Goal: Information Seeking & Learning: Find specific fact

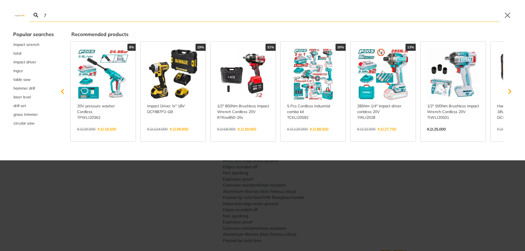
type input "7"
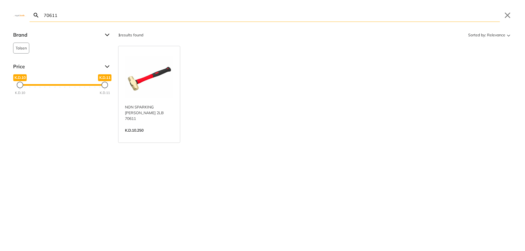
type input "70611"
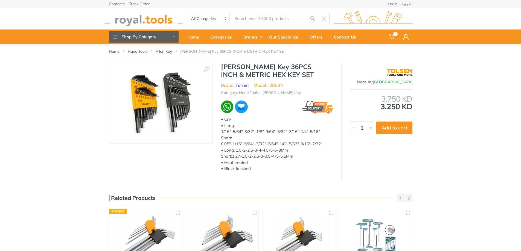
click at [237, 19] on input "Site search" at bounding box center [268, 18] width 77 height 11
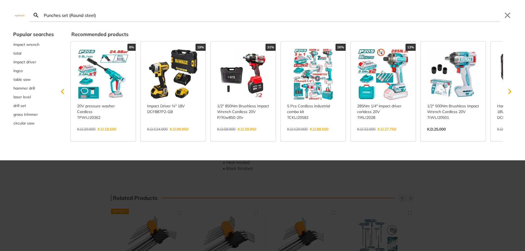
type input "Punches set (Round steel)"
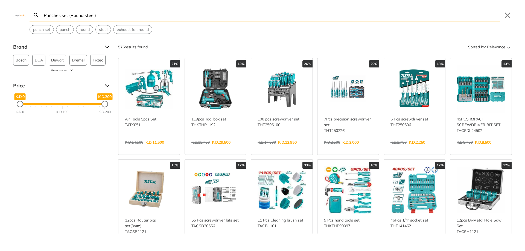
drag, startPoint x: 60, startPoint y: 15, endPoint x: 173, endPoint y: 11, distance: 112.7
click at [173, 12] on input "Punches set (Round steel)" at bounding box center [271, 15] width 457 height 13
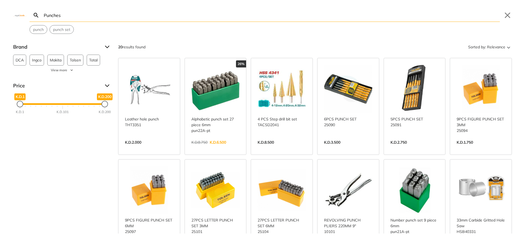
type input "Punches"
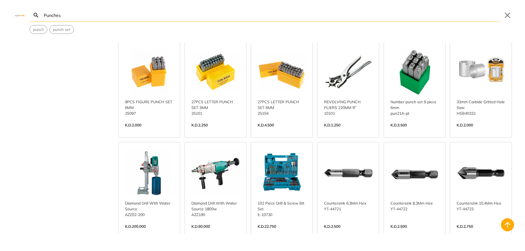
scroll to position [82, 0]
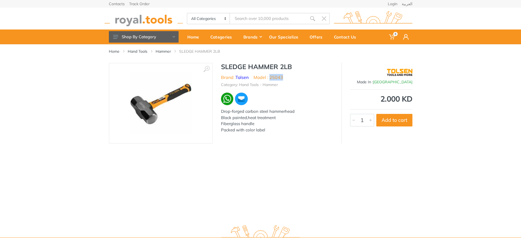
drag, startPoint x: 284, startPoint y: 78, endPoint x: 271, endPoint y: 78, distance: 13.1
click at [271, 78] on ul "Brand : Tolsen Model : 25043" at bounding box center [277, 77] width 112 height 7
copy li "25043"
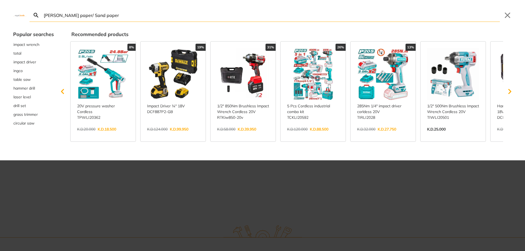
type input "Emery paper/ Sand paper"
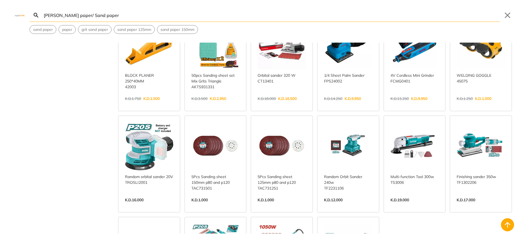
scroll to position [465, 0]
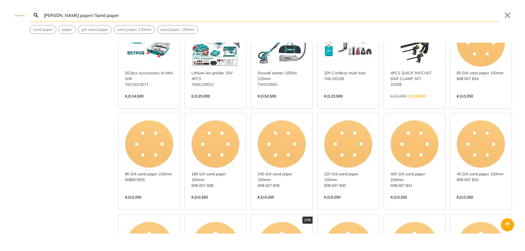
scroll to position [656, 0]
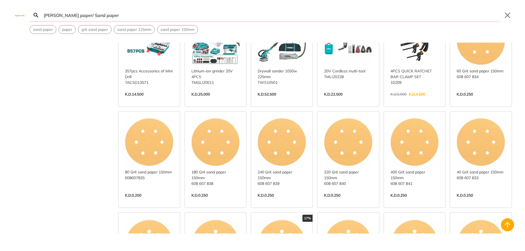
drag, startPoint x: 71, startPoint y: 15, endPoint x: 171, endPoint y: 34, distance: 102.1
click at [170, 34] on div "Search Emery paper/ Sand paper Submit Close sand paper paper grit sand paper sa…" at bounding box center [262, 125] width 525 height 251
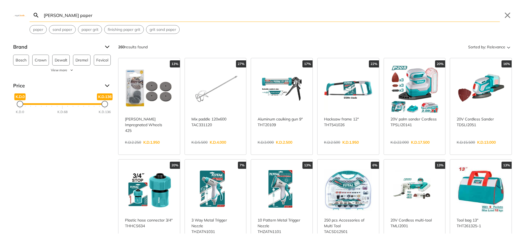
drag, startPoint x: 56, startPoint y: 13, endPoint x: 101, endPoint y: 16, distance: 45.0
click at [100, 18] on input "Emery paper" at bounding box center [271, 15] width 457 height 13
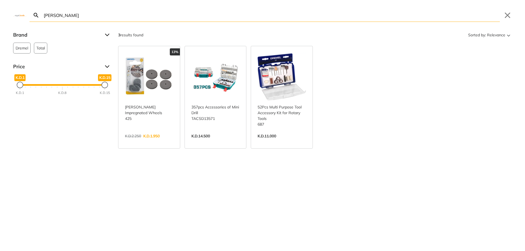
type input "Emery"
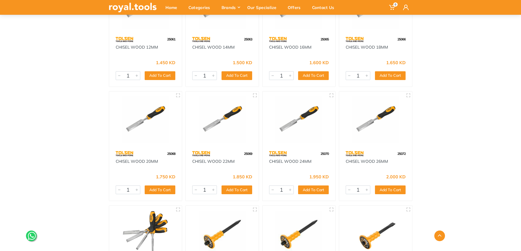
scroll to position [438, 0]
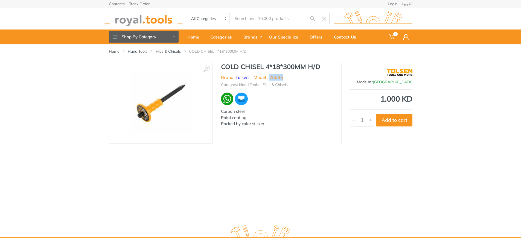
drag, startPoint x: 271, startPoint y: 77, endPoint x: 292, endPoint y: 75, distance: 20.6
click at [292, 75] on ul "Brand : Tolsen Model : 25085" at bounding box center [277, 77] width 112 height 7
copy li "25085"
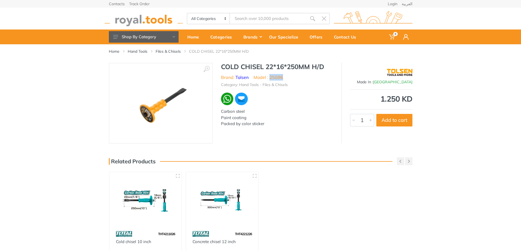
drag, startPoint x: 284, startPoint y: 76, endPoint x: 271, endPoint y: 77, distance: 13.2
click at [271, 77] on ul "Brand : Tolsen Model : 25086" at bounding box center [277, 77] width 112 height 7
copy li "25086"
